Goal: Task Accomplishment & Management: Use online tool/utility

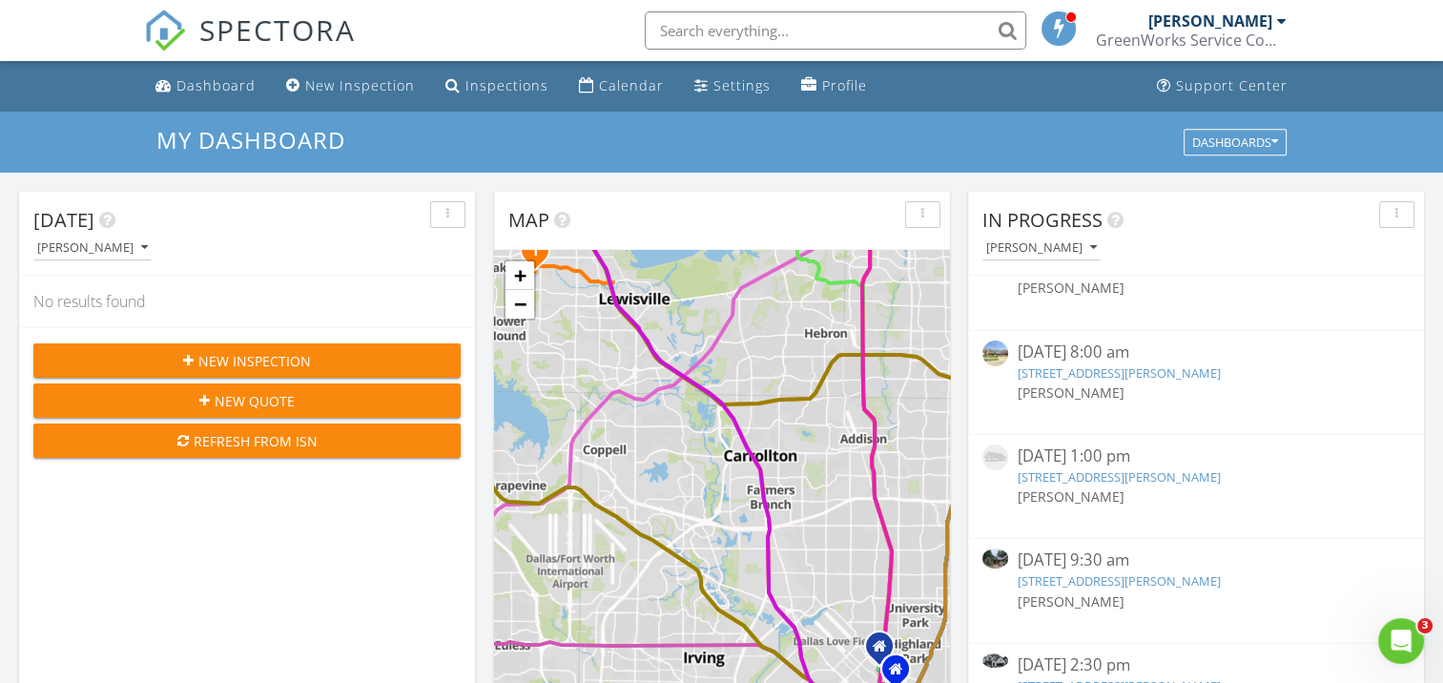
click at [1087, 576] on link "1708 Baker Ridge Rd, Sherman, TX 75090" at bounding box center [1118, 580] width 203 height 17
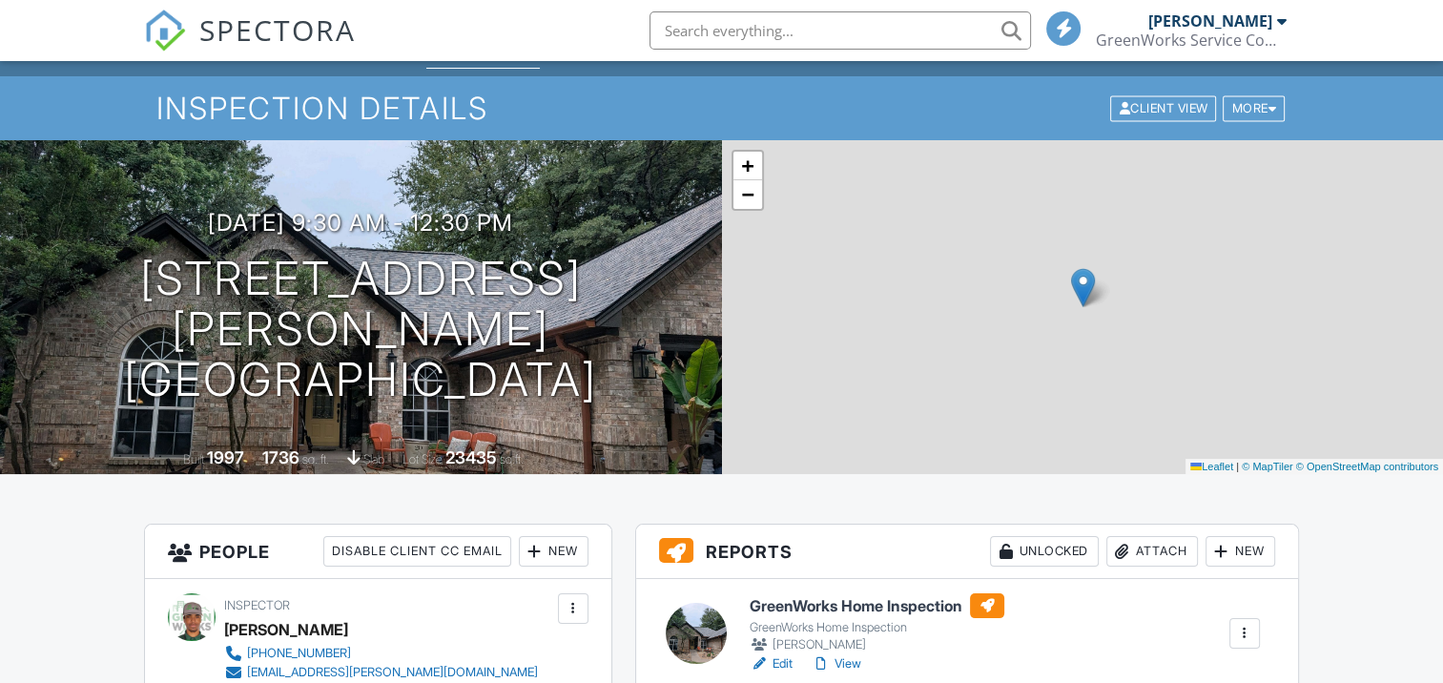
scroll to position [191, 0]
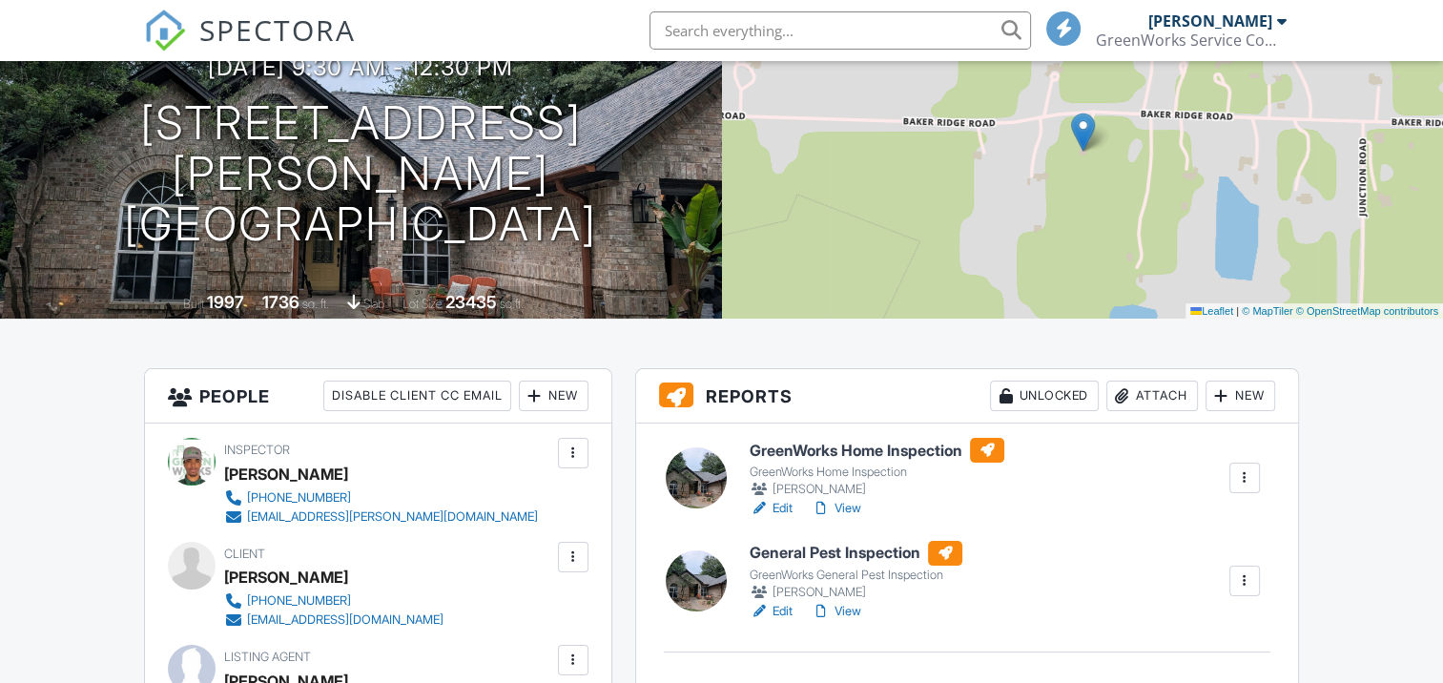
click at [1236, 380] on div "New" at bounding box center [1240, 395] width 70 height 31
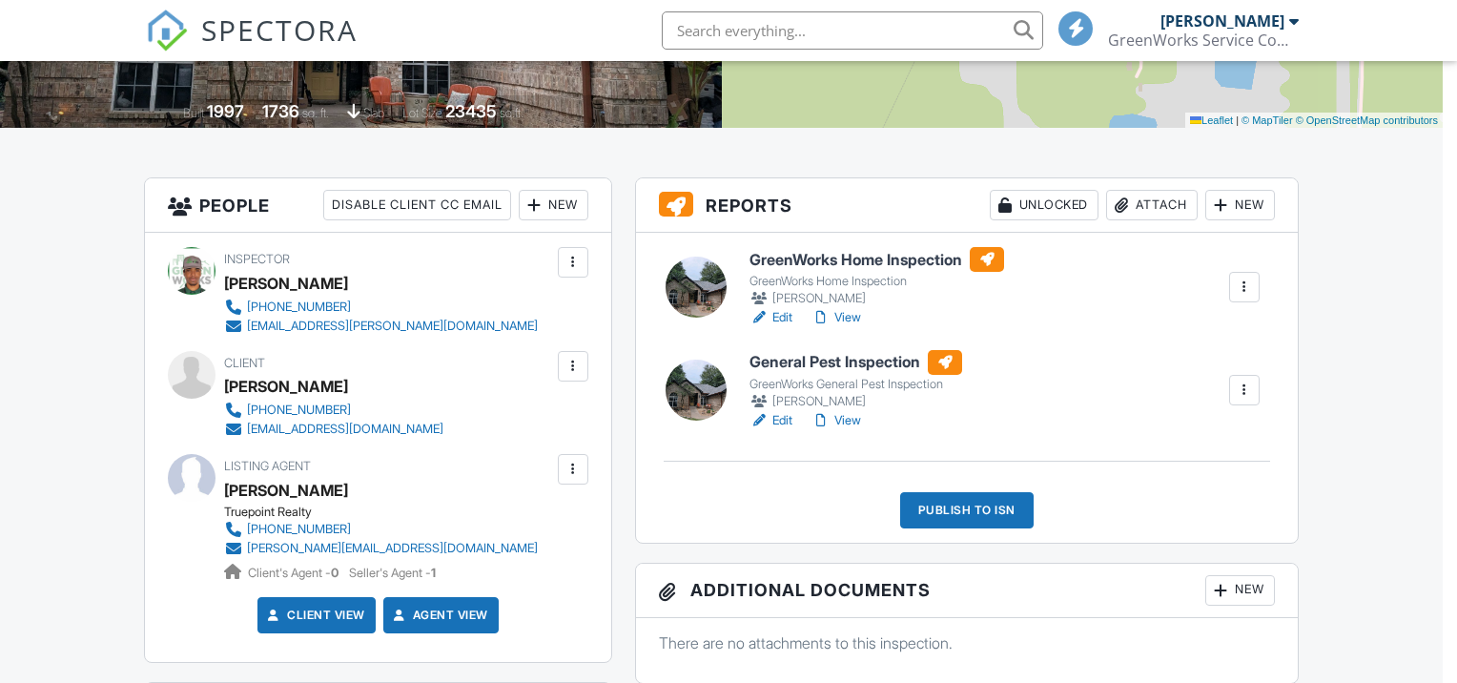
scroll to position [0, 0]
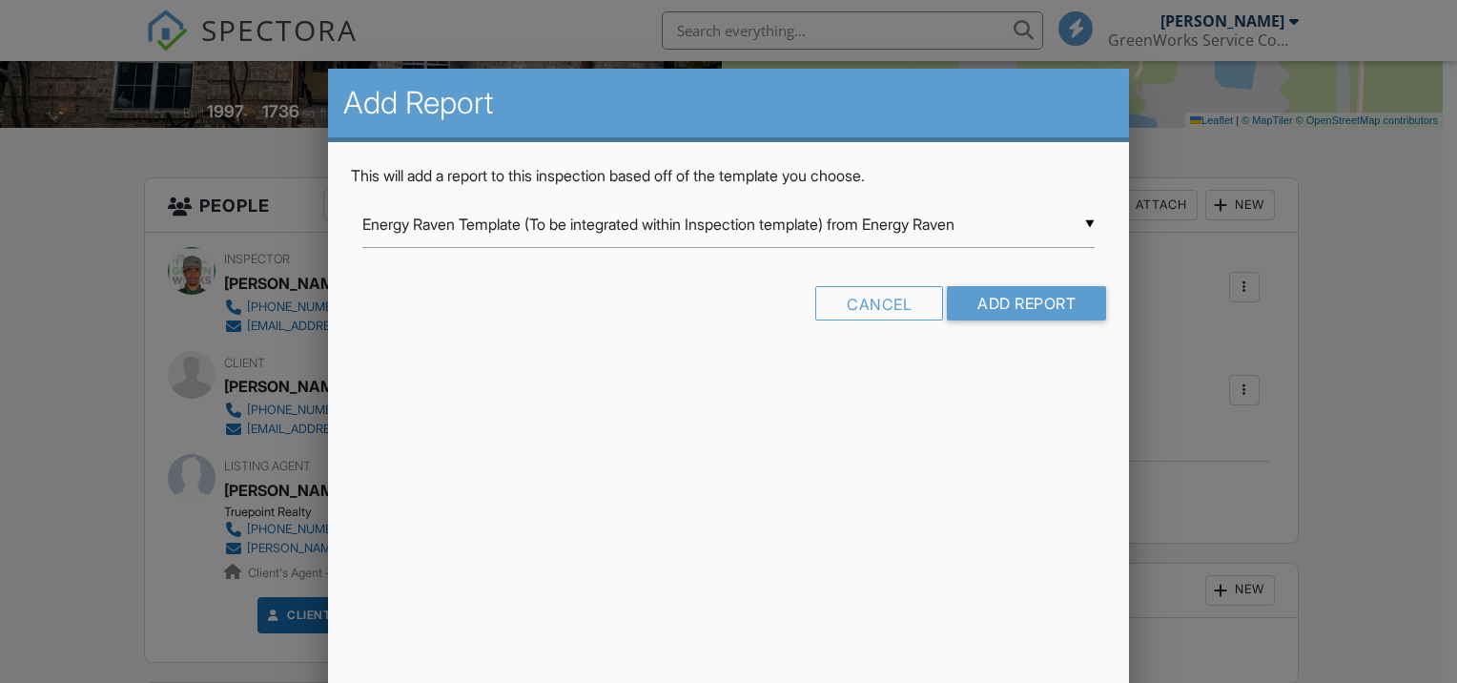
click at [919, 221] on input "Energy Raven Template (To be integrated within Inspection template) from Energy…" at bounding box center [728, 224] width 732 height 47
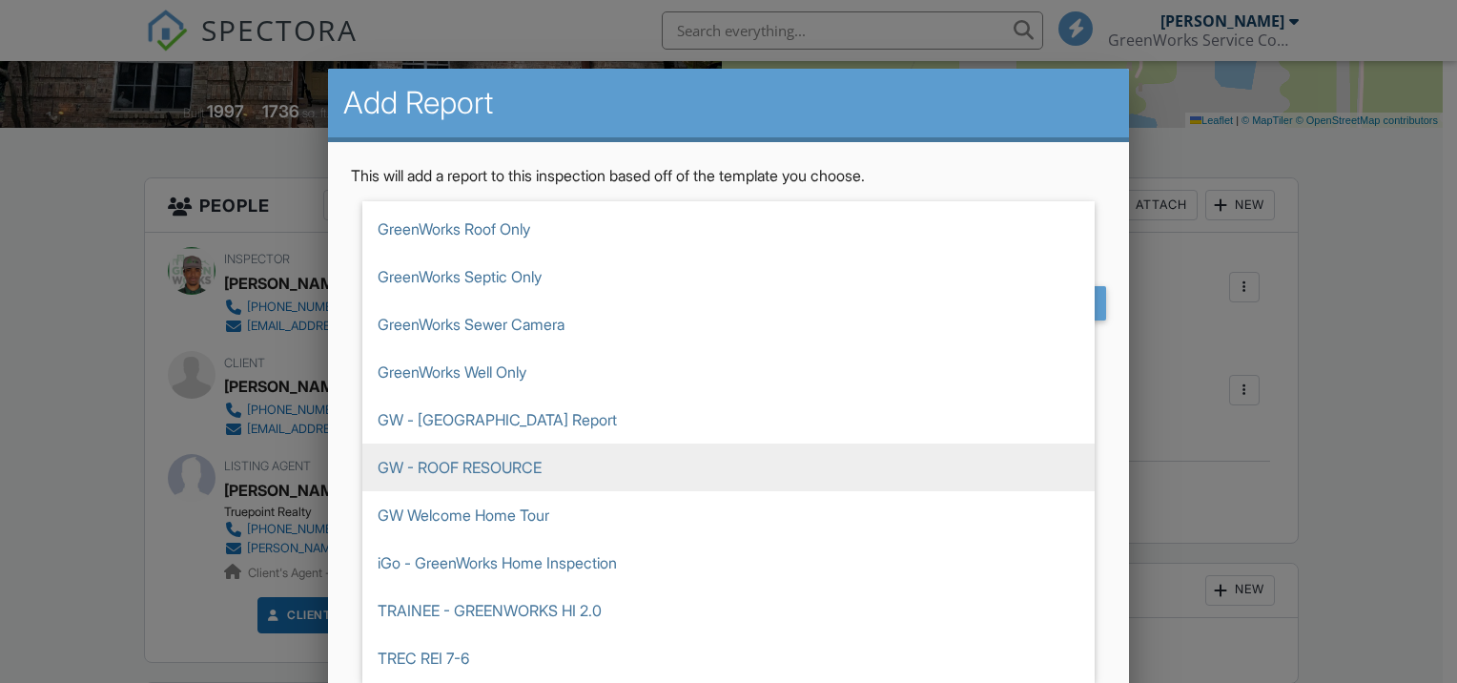
scroll to position [3380, 0]
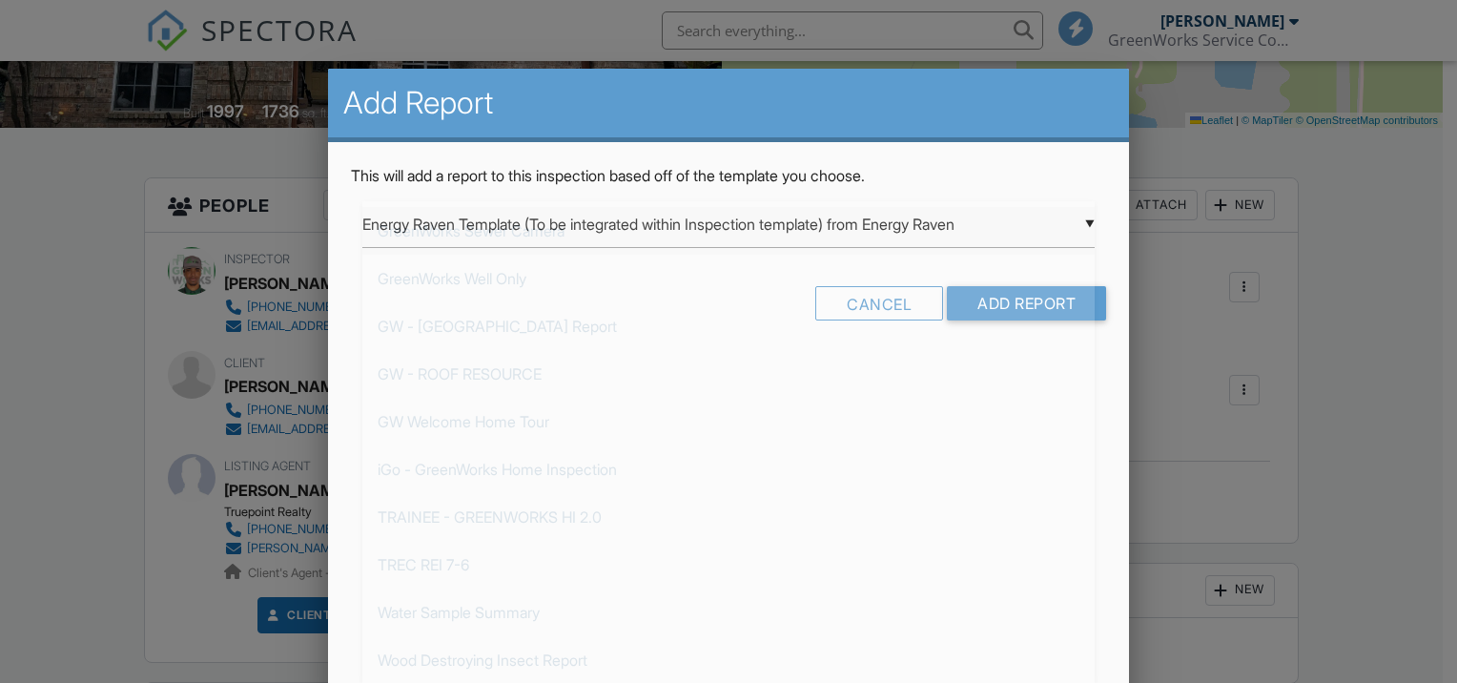
click at [543, 229] on span "GreenWorks Sewer Camera" at bounding box center [728, 231] width 732 height 48
type input "GreenWorks Sewer Camera"
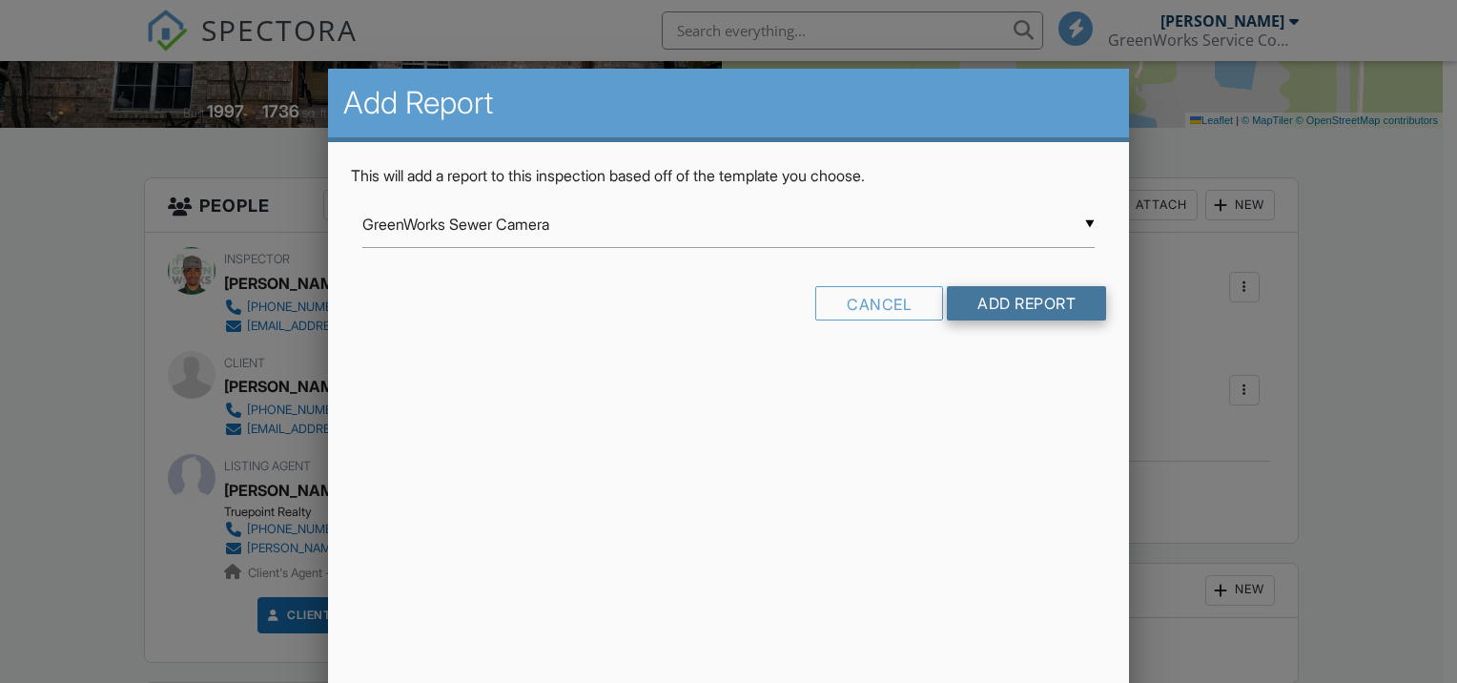
click at [988, 298] on input "Add Report" at bounding box center [1026, 303] width 159 height 34
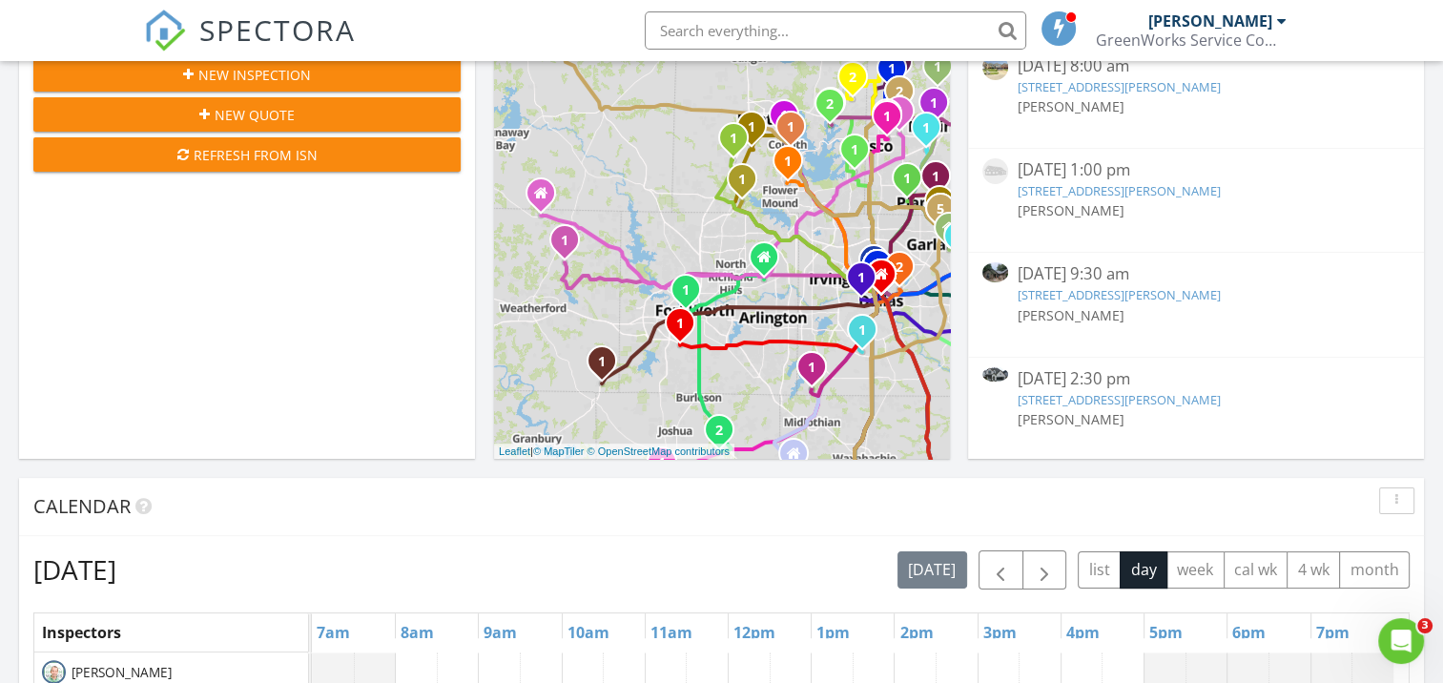
click at [1066, 397] on link "1604 Buttercup Ave, Aubrey, TX 76227" at bounding box center [1118, 399] width 203 height 17
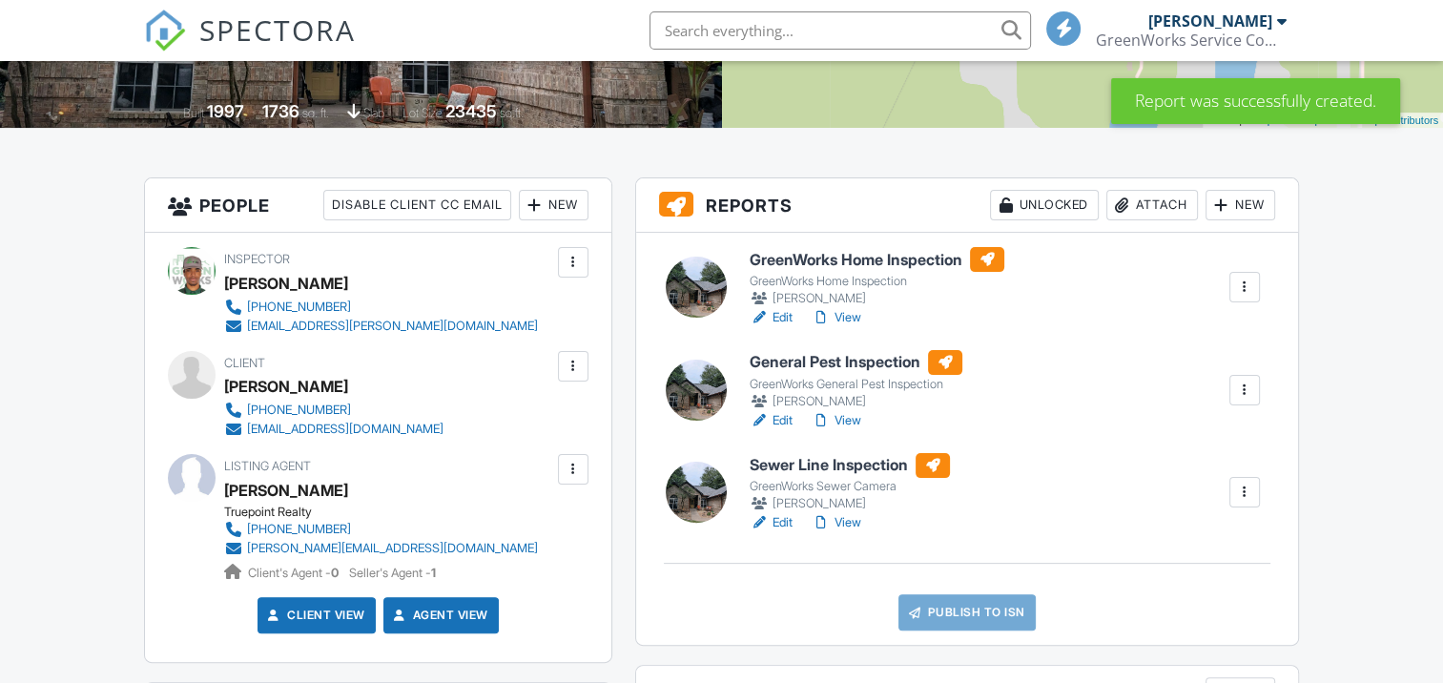
click at [794, 458] on h6 "Sewer Line Inspection" at bounding box center [850, 465] width 200 height 25
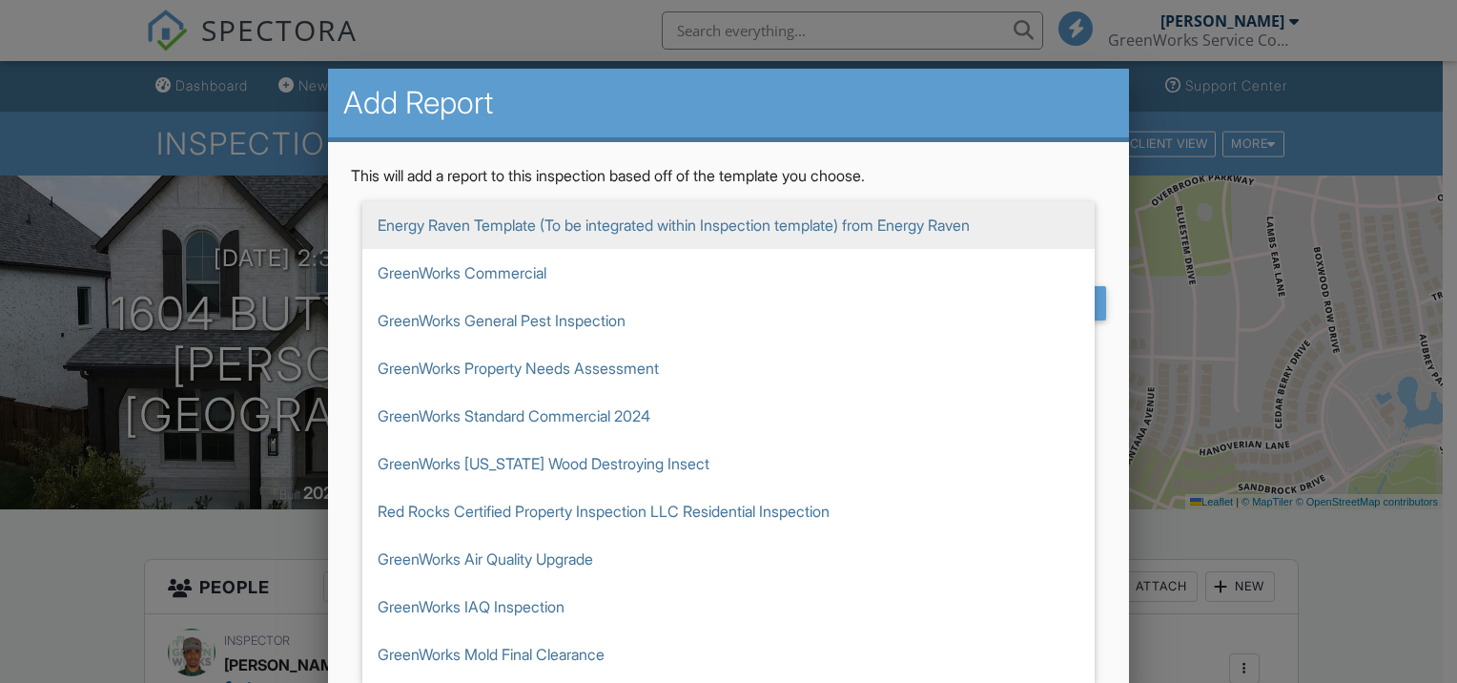
type input "GreenWorks Sewer Camera"
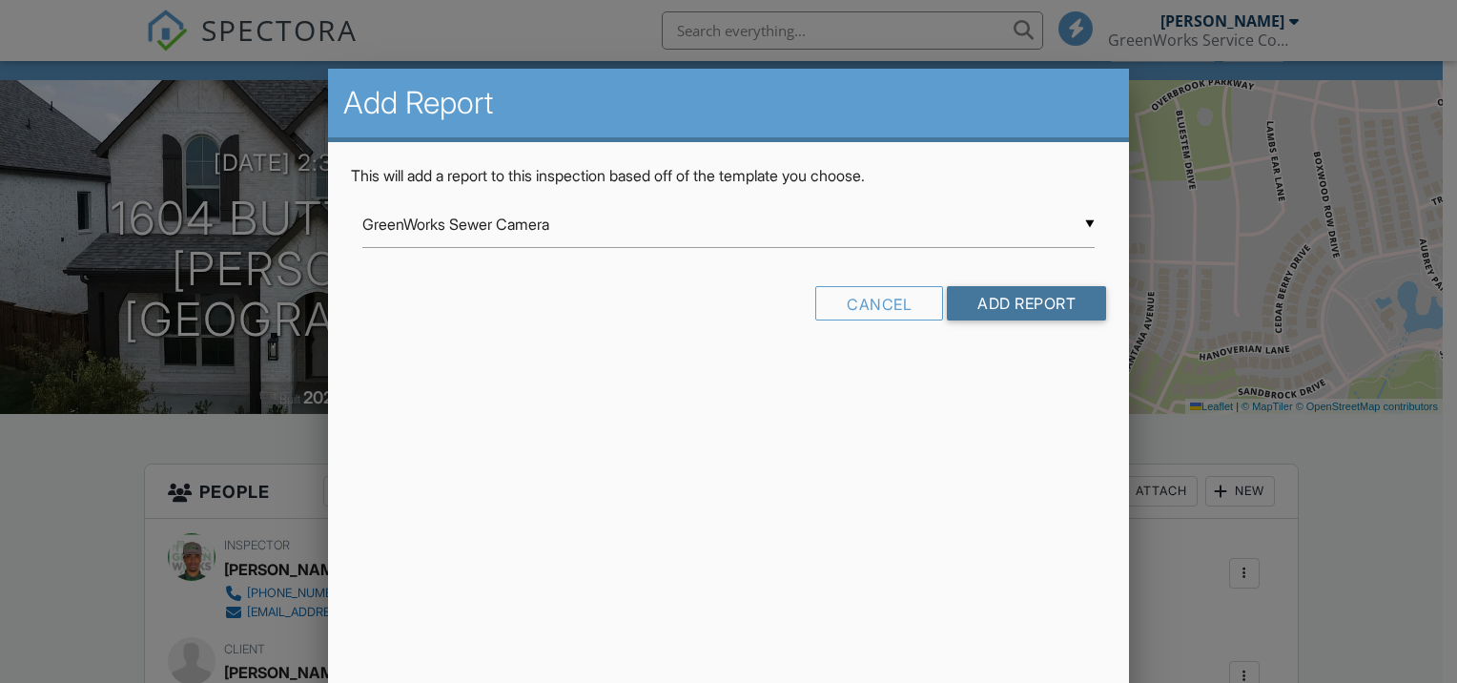
click at [1077, 303] on input "Add Report" at bounding box center [1026, 303] width 159 height 34
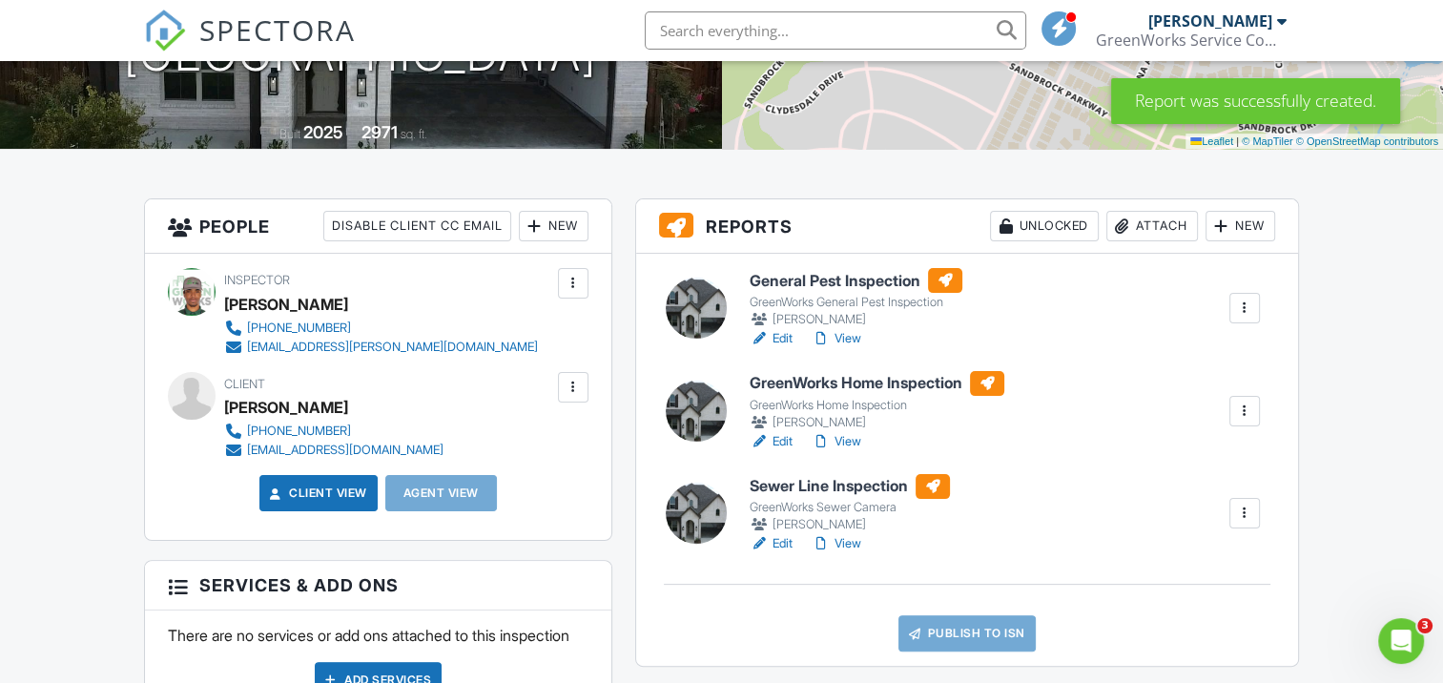
scroll to position [372, 0]
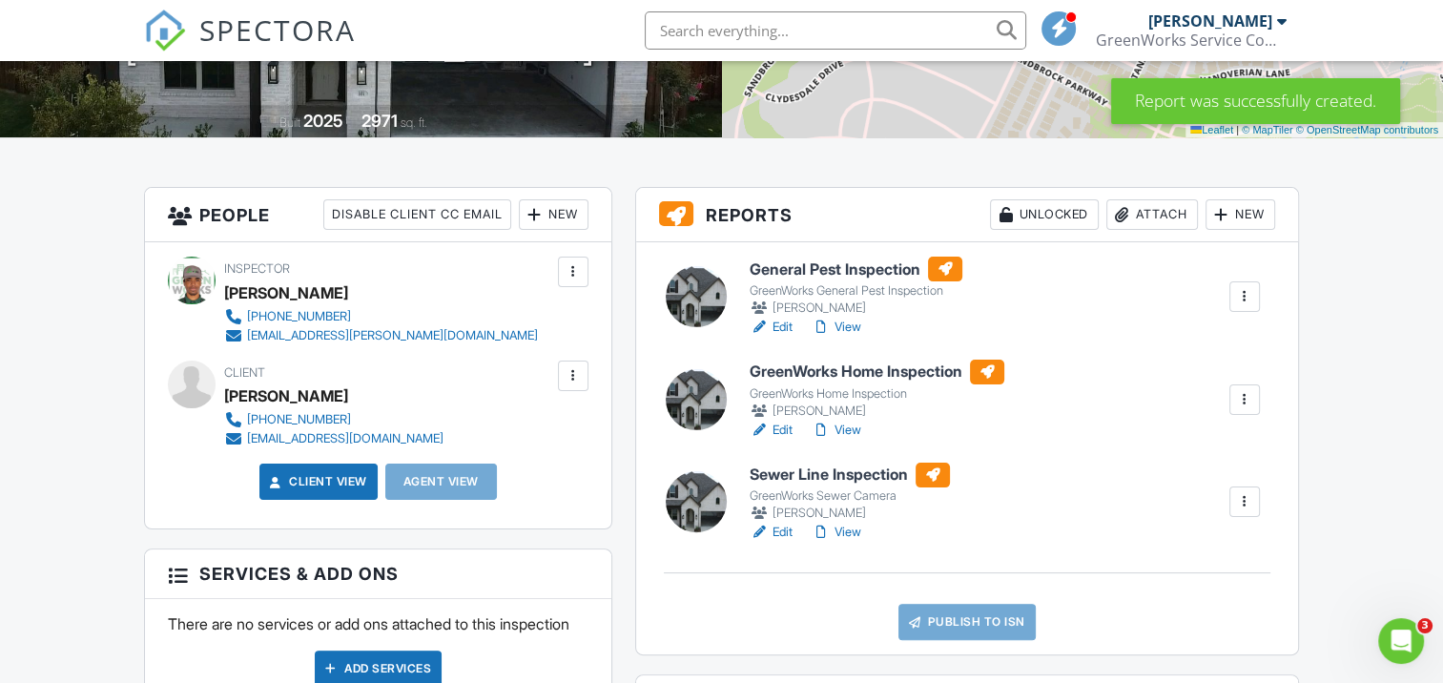
click at [694, 507] on div at bounding box center [696, 501] width 61 height 61
click at [773, 471] on h6 "Sewer Line Inspection" at bounding box center [850, 474] width 200 height 25
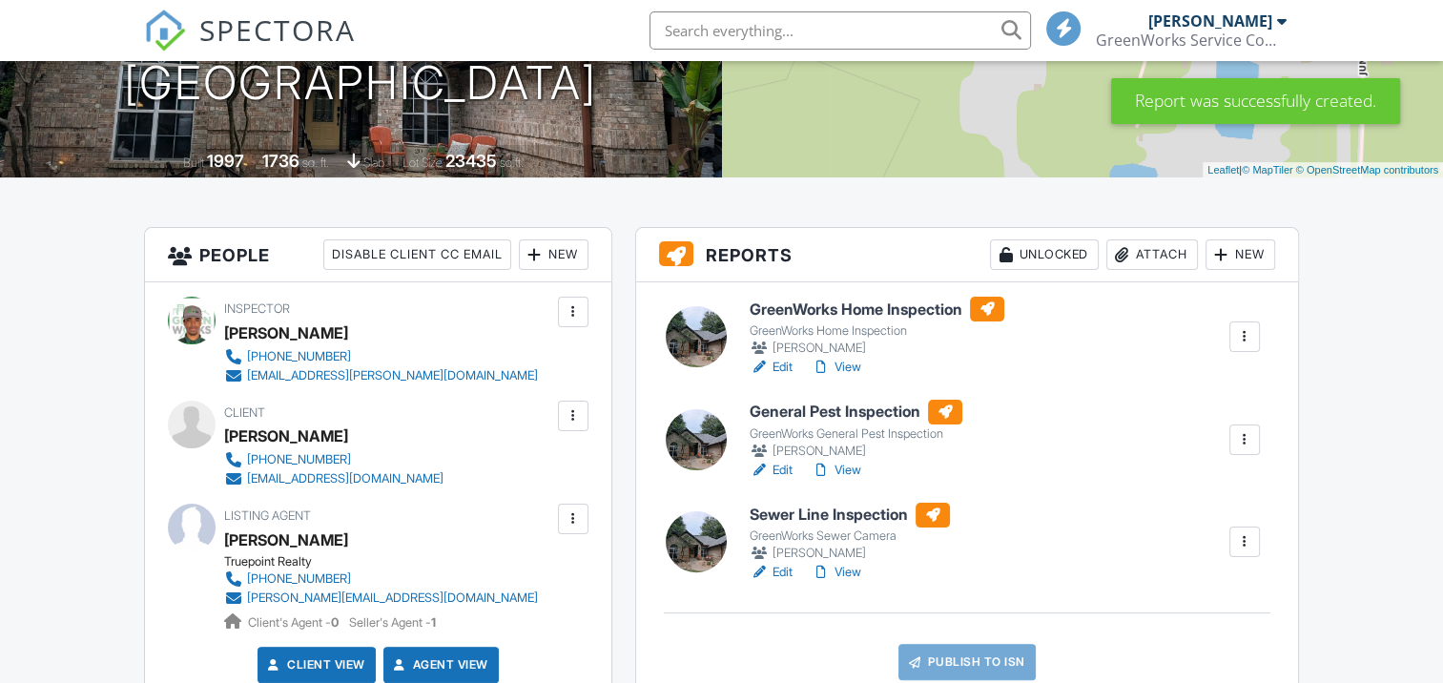
click at [807, 518] on h6 "Sewer Line Inspection" at bounding box center [850, 515] width 200 height 25
